Goal: Navigation & Orientation: Find specific page/section

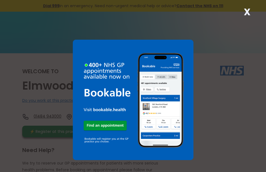
click at [246, 12] on strong "X" at bounding box center [247, 11] width 7 height 13
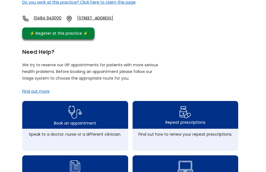
scroll to position [95, 0]
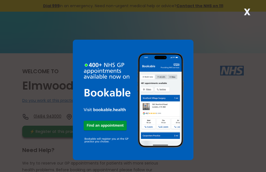
click at [246, 12] on strong "X" at bounding box center [247, 11] width 7 height 13
click at [245, 10] on strong "X" at bounding box center [247, 11] width 7 height 13
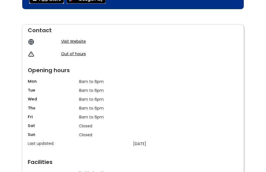
scroll to position [459, 0]
